Goal: Transaction & Acquisition: Purchase product/service

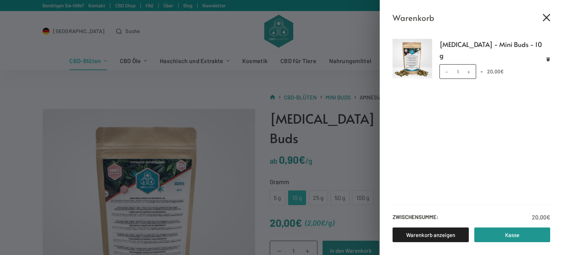
click at [545, 16] on icon "Close cart drawer" at bounding box center [546, 17] width 7 height 7
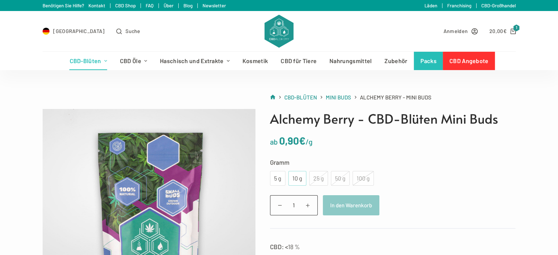
click at [295, 182] on div "10 g" at bounding box center [297, 178] width 9 height 10
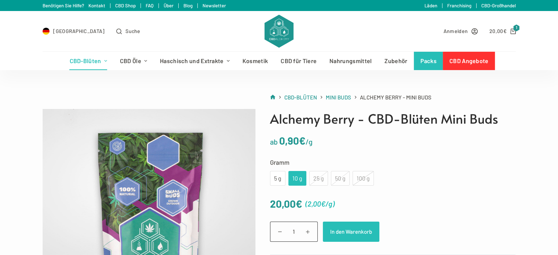
click at [362, 231] on button "In den Warenkorb" at bounding box center [351, 231] width 56 height 20
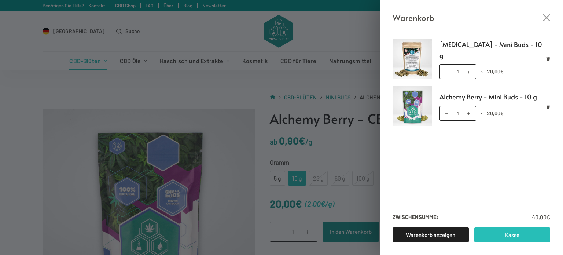
click at [509, 236] on link "Kasse" at bounding box center [512, 234] width 76 height 15
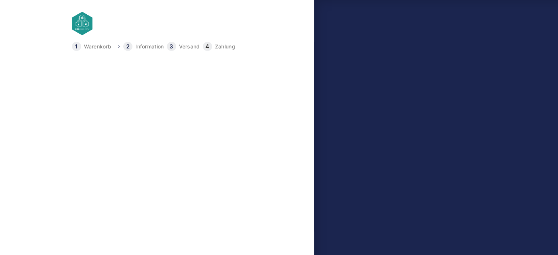
select select "DE-BE"
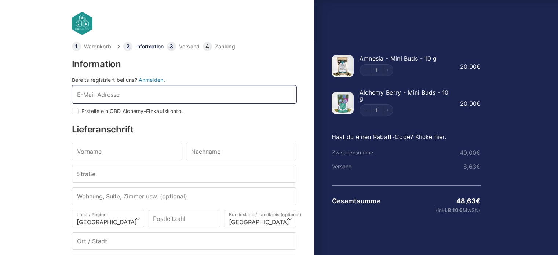
click at [167, 94] on input "E-Mail-Adresse *" at bounding box center [184, 94] width 224 height 18
type input "johnmp@gmx.de"
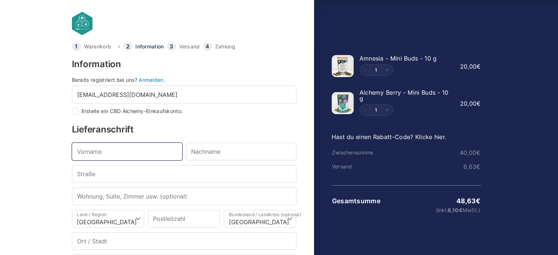
type input "John"
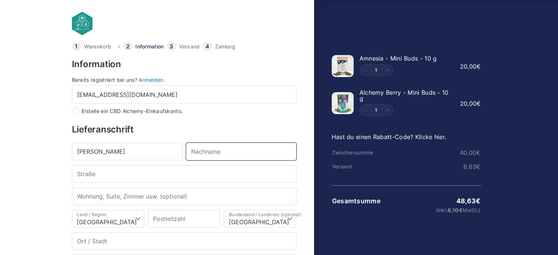
type input "Paschos"
type input "Heiduferweg 51"
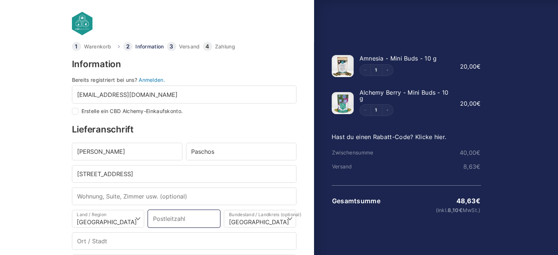
type input "44229"
type input "Dortmund"
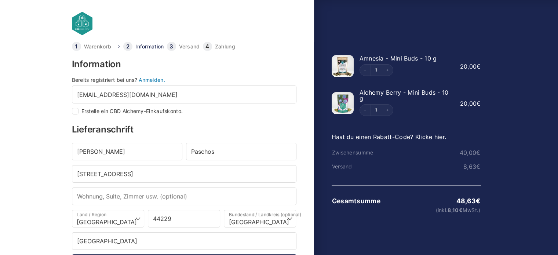
type input "+491722430341"
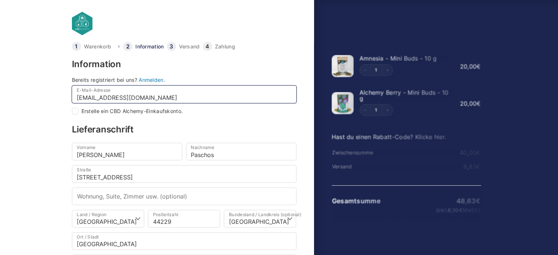
select select
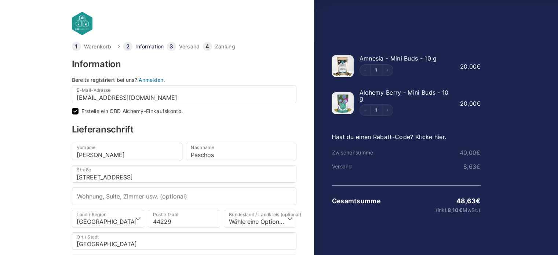
click at [76, 111] on input "Erstelle ein CBD Alchemy-Einkaufskonto." at bounding box center [75, 111] width 7 height 7
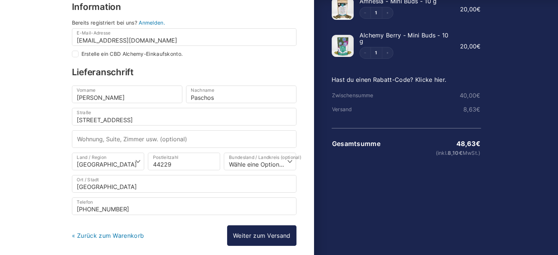
scroll to position [73, 0]
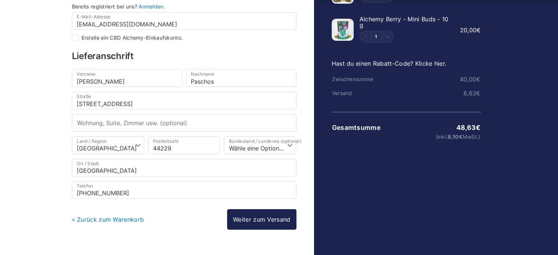
click at [71, 37] on div "Warenkorb Information Versand Zahlung Information Bereits registriert bei uns? …" at bounding box center [192, 120] width 244 height 304
click at [73, 38] on input "Erstelle ein CBD Alchemy-Einkaufskonto." at bounding box center [75, 37] width 7 height 7
checkbox input "true"
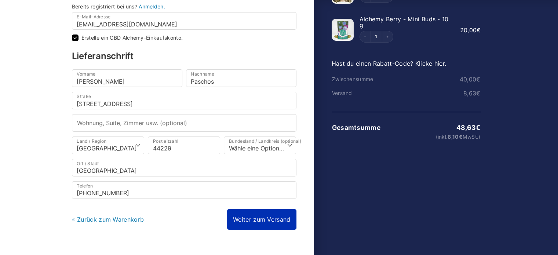
click at [268, 218] on link "Weiter zum Versand" at bounding box center [261, 219] width 69 height 21
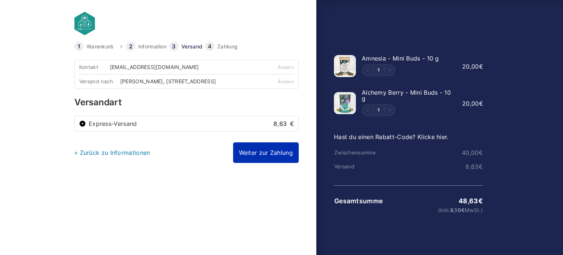
click at [274, 158] on link "Weiter zur Zahlung" at bounding box center [266, 152] width 66 height 21
